Goal: Find specific page/section: Find specific page/section

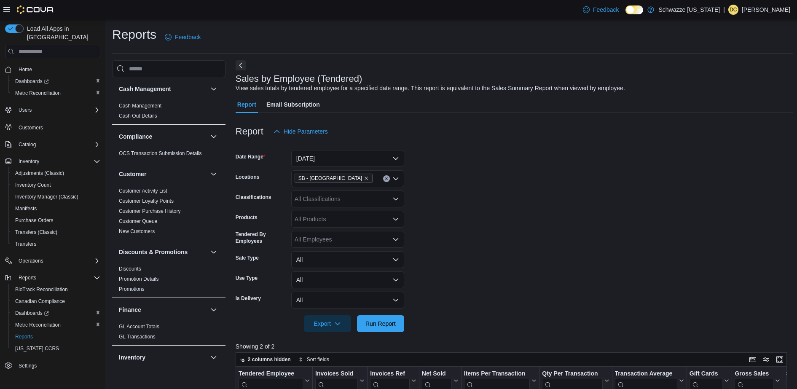
scroll to position [0, 135]
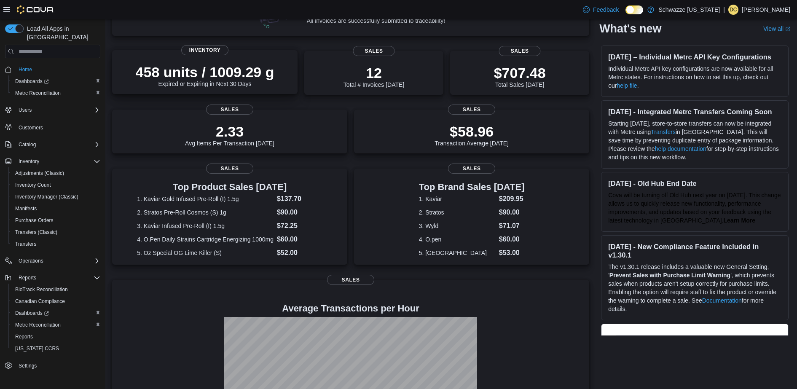
scroll to position [121, 0]
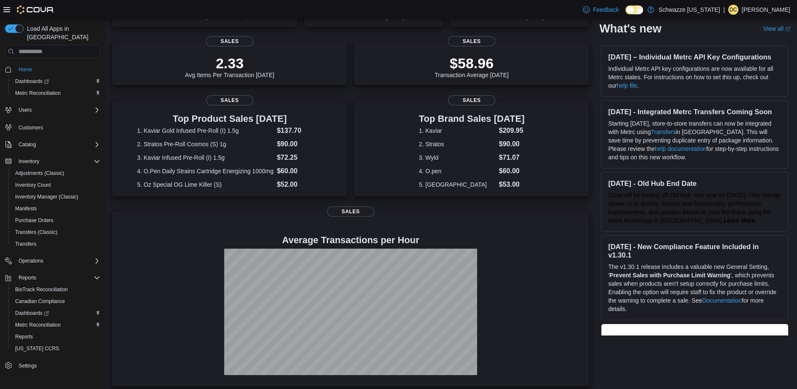
scroll to position [178, 0]
